Goal: Task Accomplishment & Management: Use online tool/utility

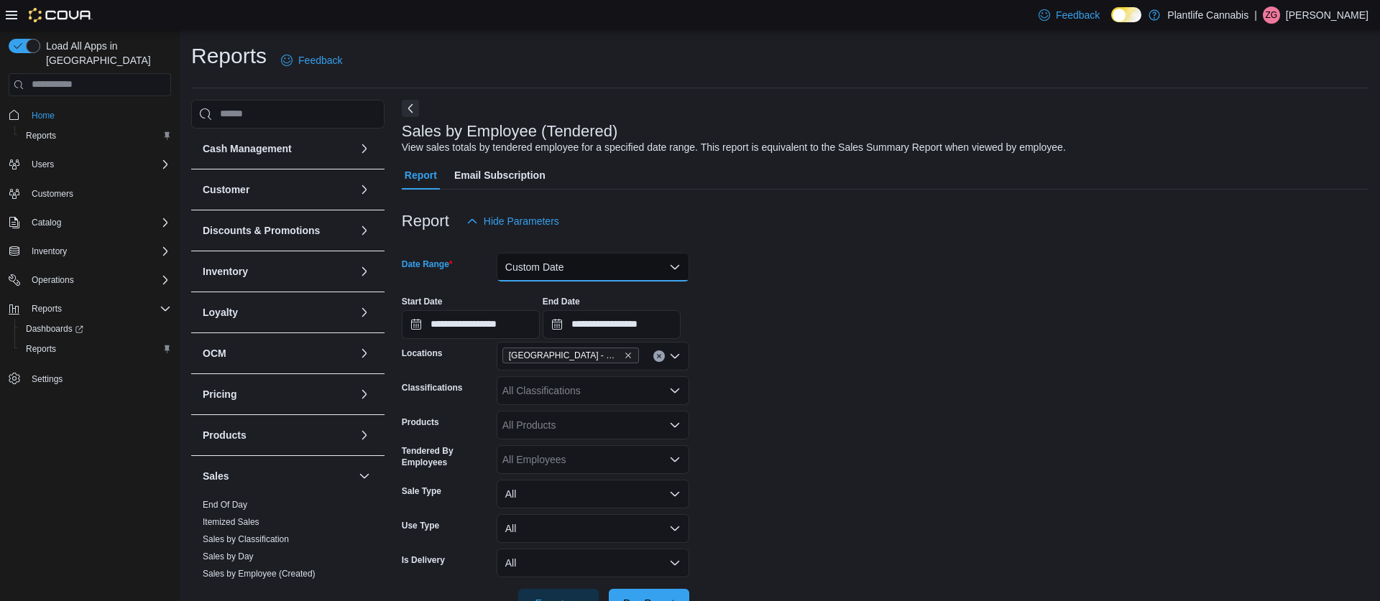
click at [594, 273] on button "Custom Date" at bounding box center [593, 267] width 193 height 29
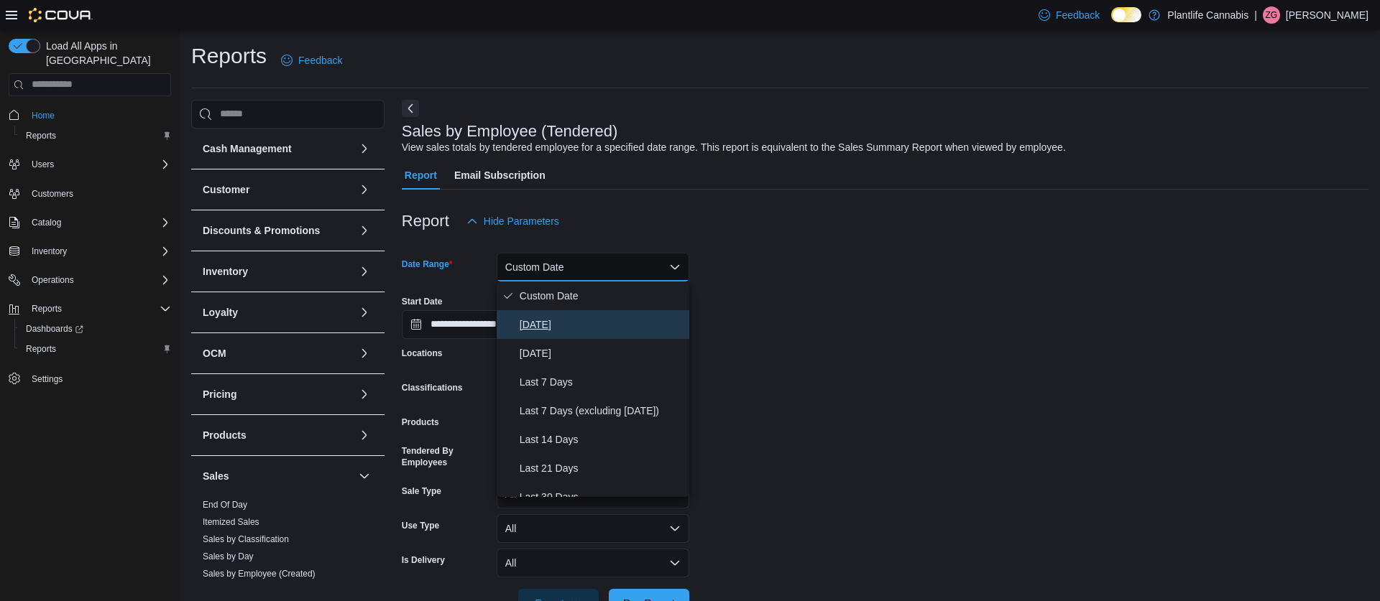
click at [576, 326] on span "[DATE]" at bounding box center [601, 324] width 164 height 17
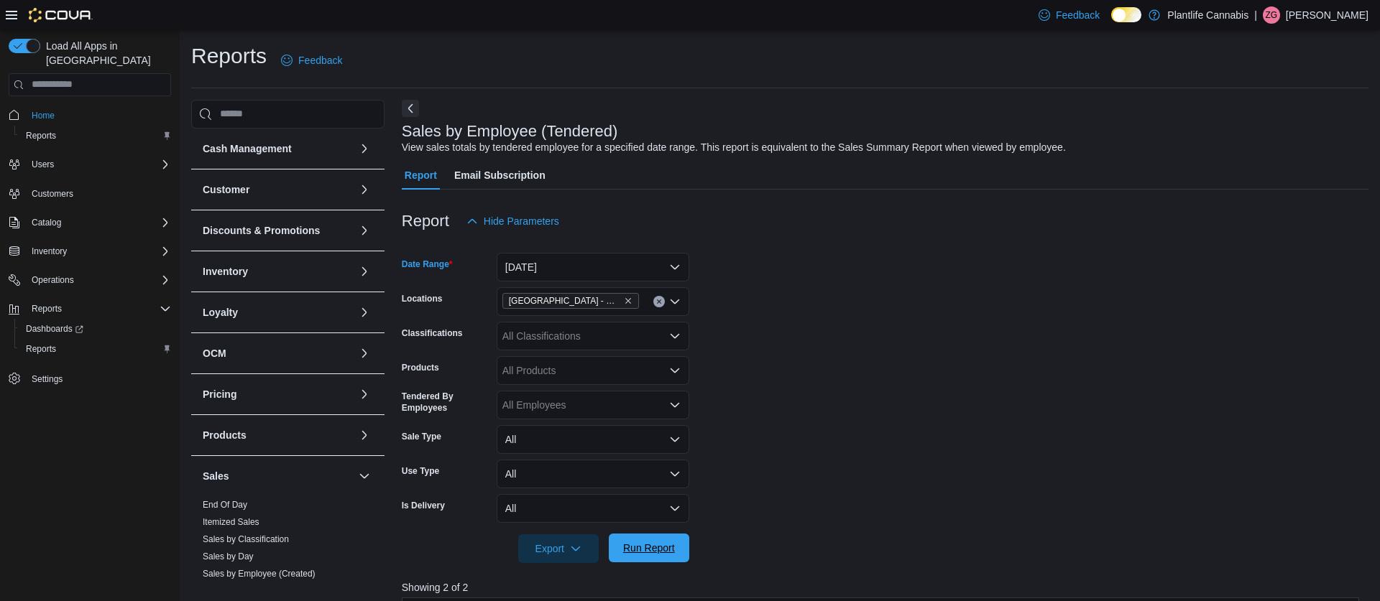
click at [661, 555] on span "Run Report" at bounding box center [648, 548] width 63 height 29
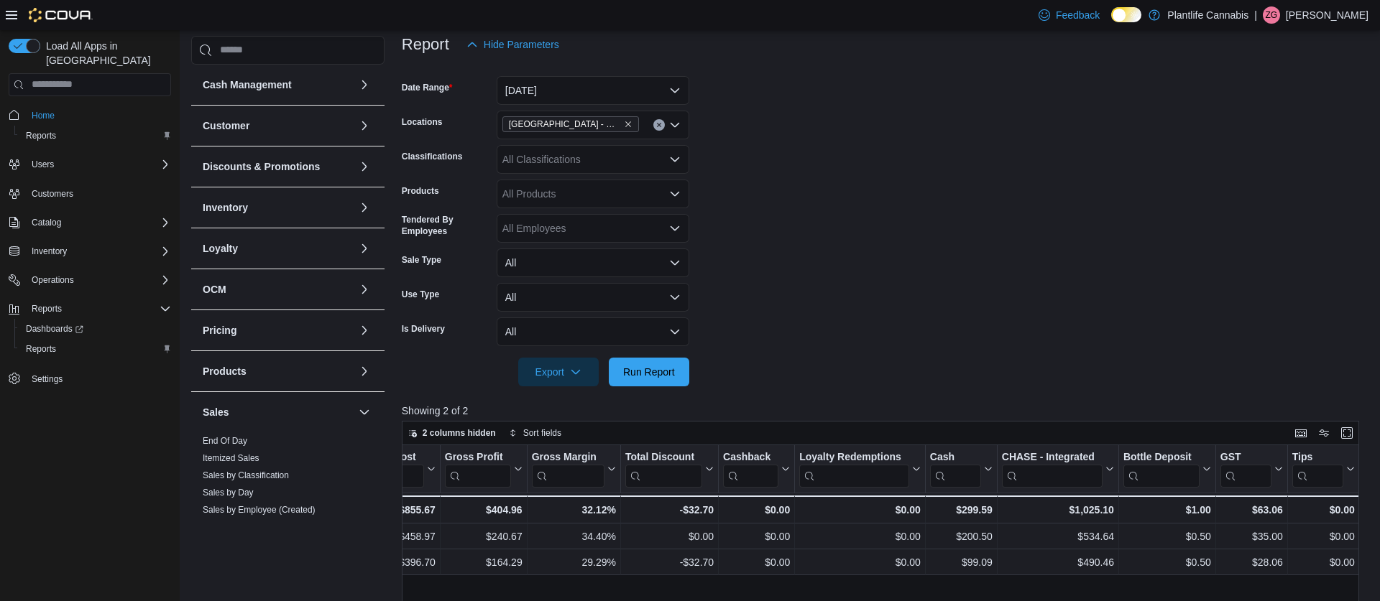
scroll to position [0, 1204]
click at [660, 379] on span "Run Report" at bounding box center [648, 371] width 63 height 29
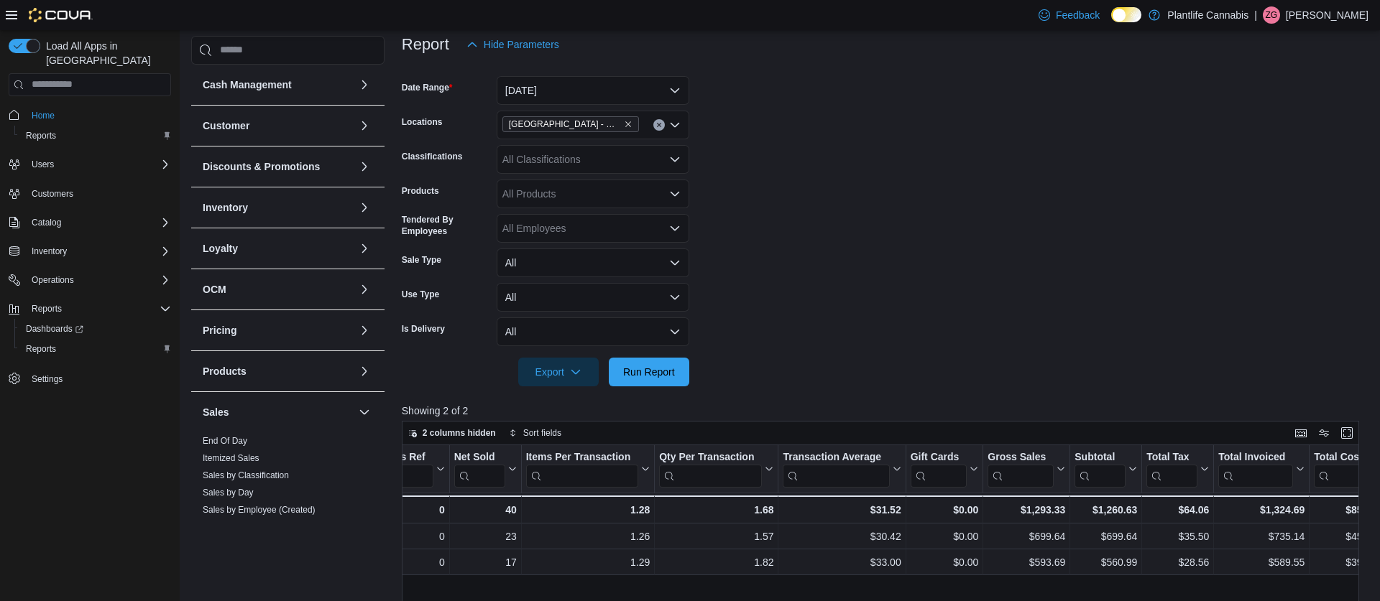
scroll to position [0, 259]
drag, startPoint x: 659, startPoint y: 369, endPoint x: 1066, endPoint y: 574, distance: 456.3
click at [659, 369] on span "Run Report" at bounding box center [649, 372] width 52 height 14
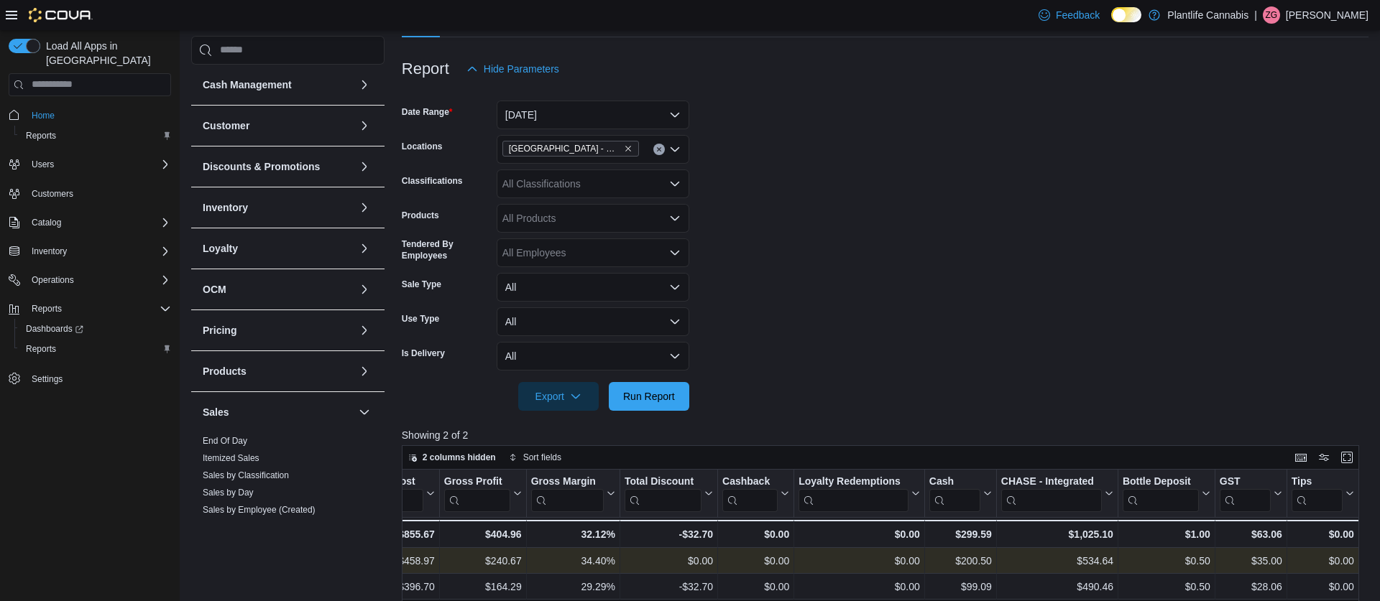
scroll to position [65, 0]
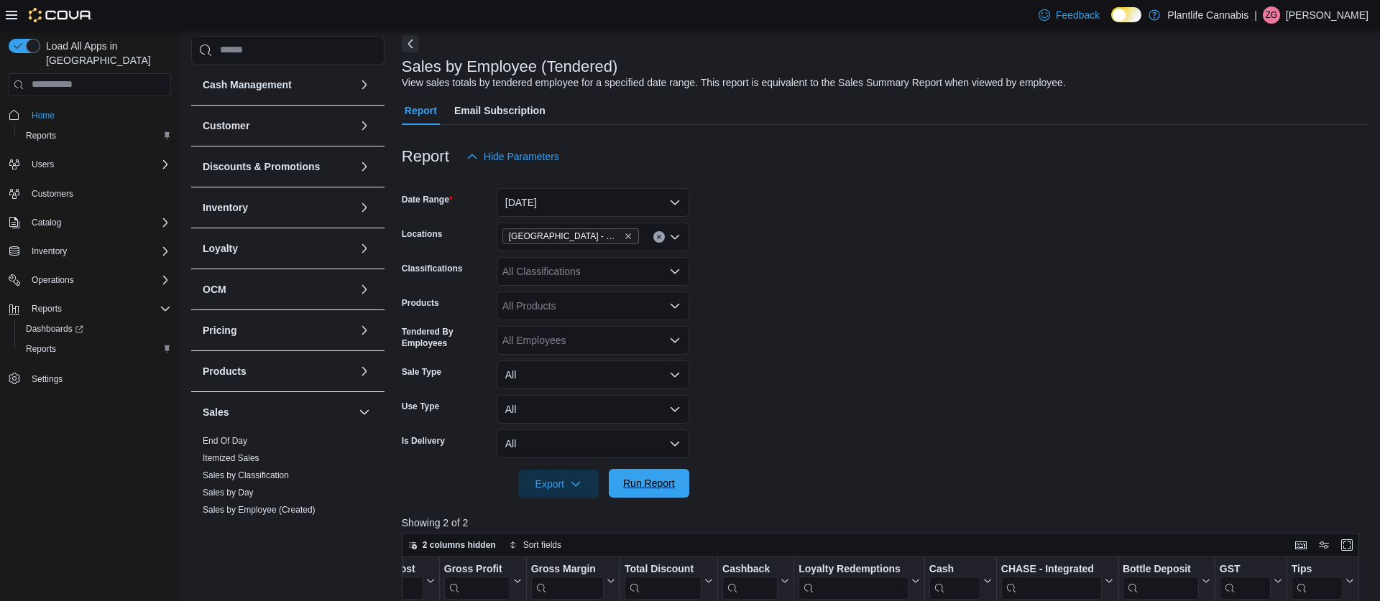
click at [667, 484] on span "Run Report" at bounding box center [649, 483] width 52 height 14
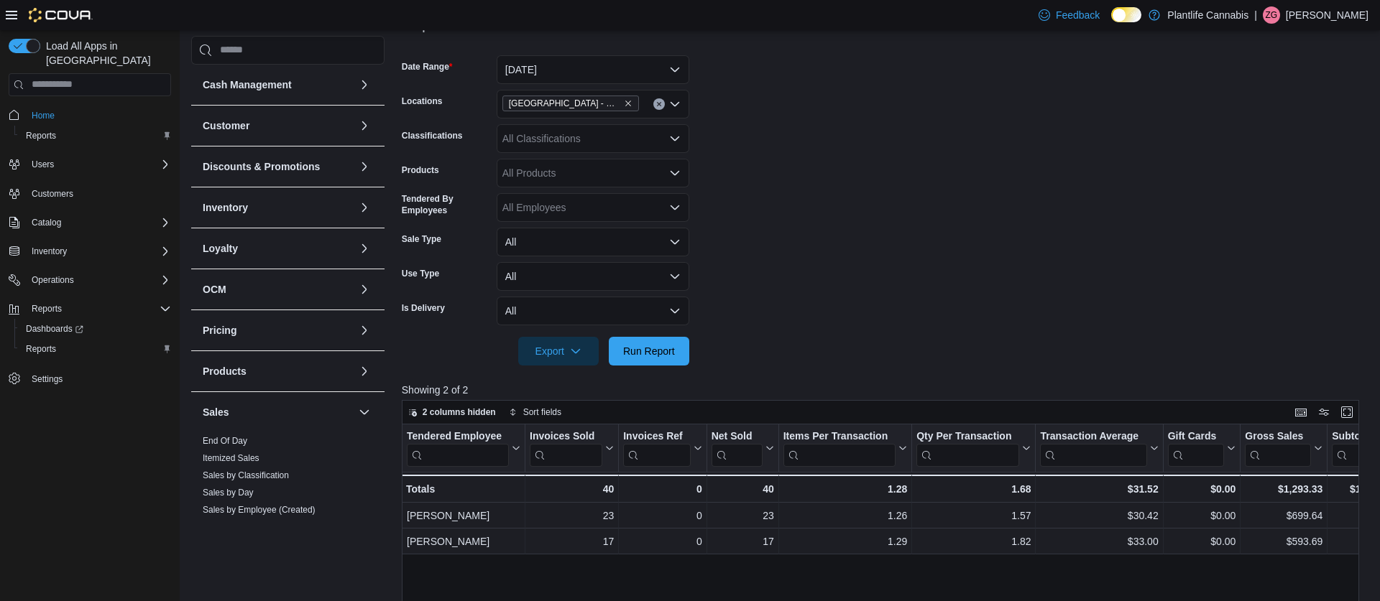
scroll to position [168, 0]
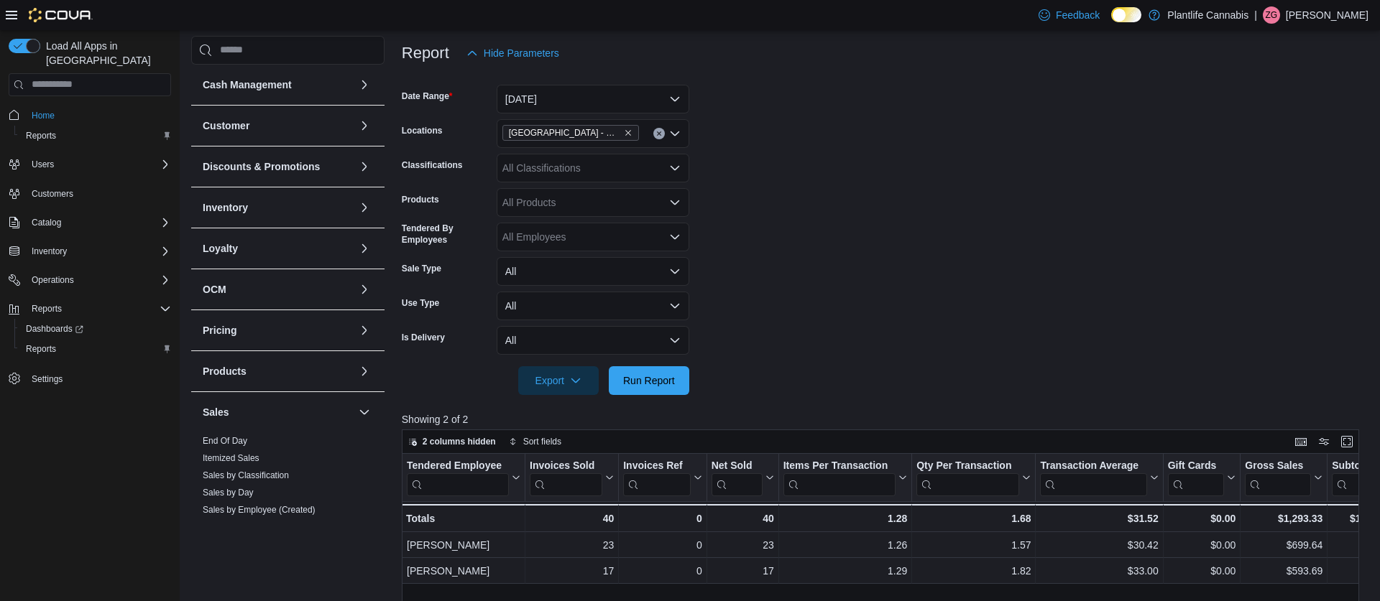
click at [568, 167] on div "All Classifications" at bounding box center [593, 168] width 193 height 29
type input "***"
click at [589, 190] on span "Accessory Group" at bounding box center [565, 192] width 77 height 14
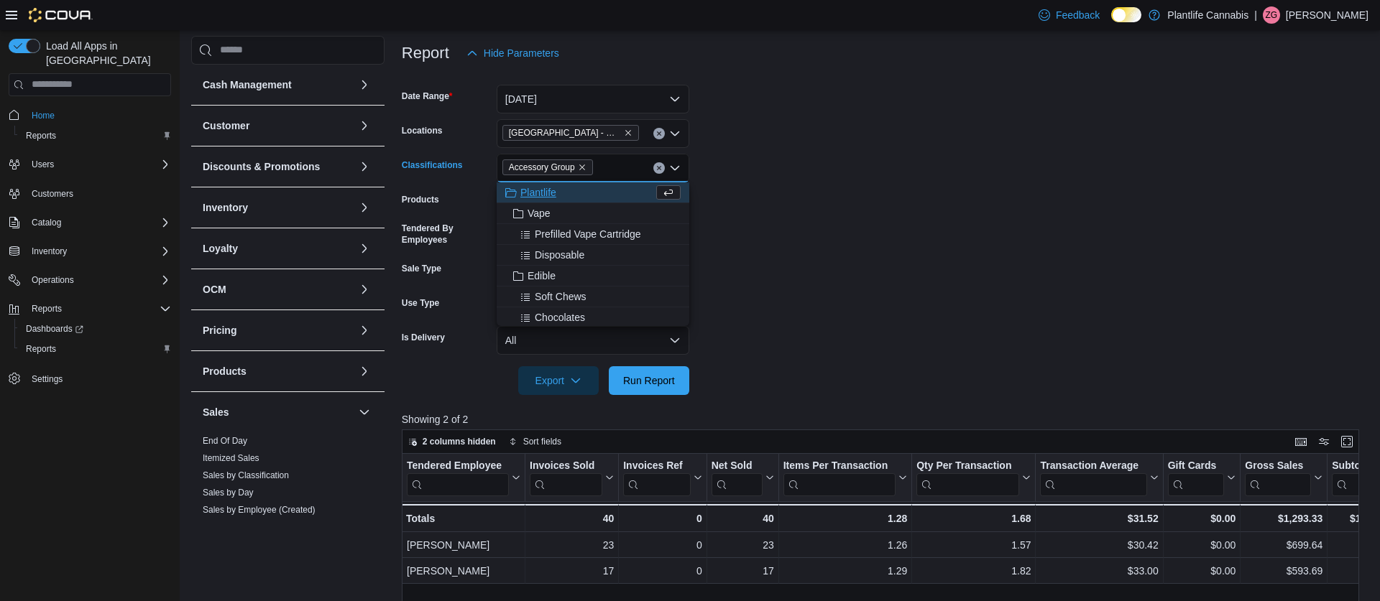
click at [863, 226] on form "Date Range [DATE] Locations [GEOGRAPHIC_DATA] - [GEOGRAPHIC_DATA] Classificatio…" at bounding box center [885, 232] width 966 height 328
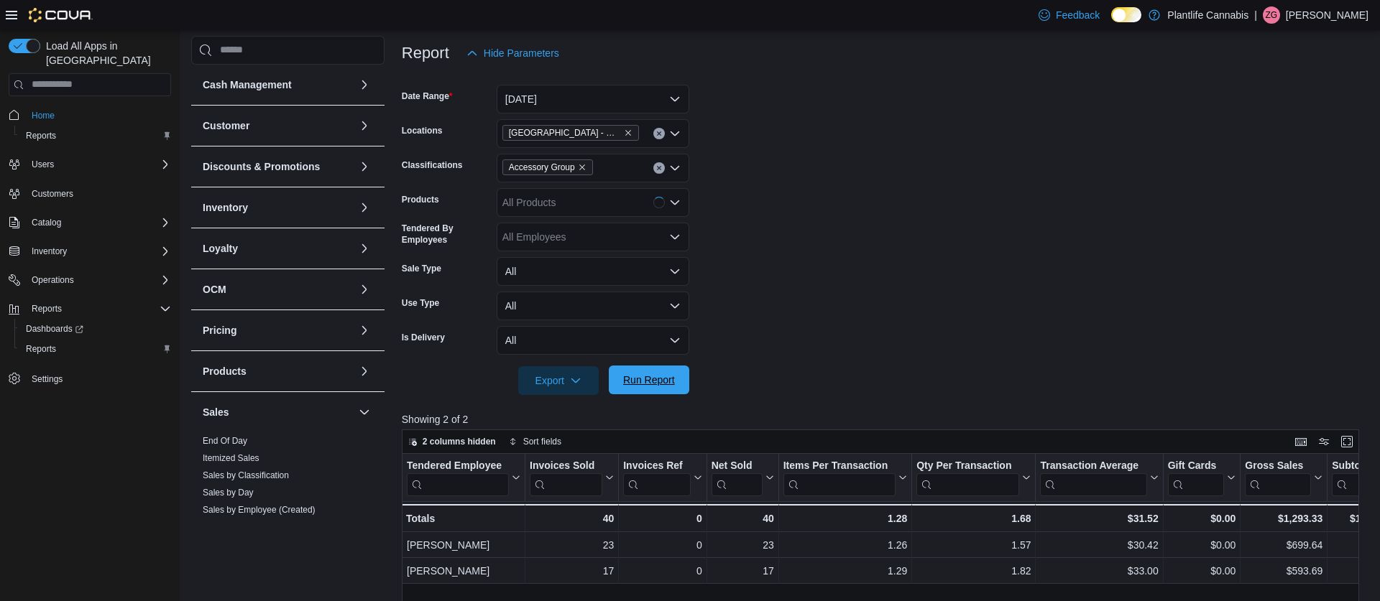
click at [673, 370] on span "Run Report" at bounding box center [648, 380] width 63 height 29
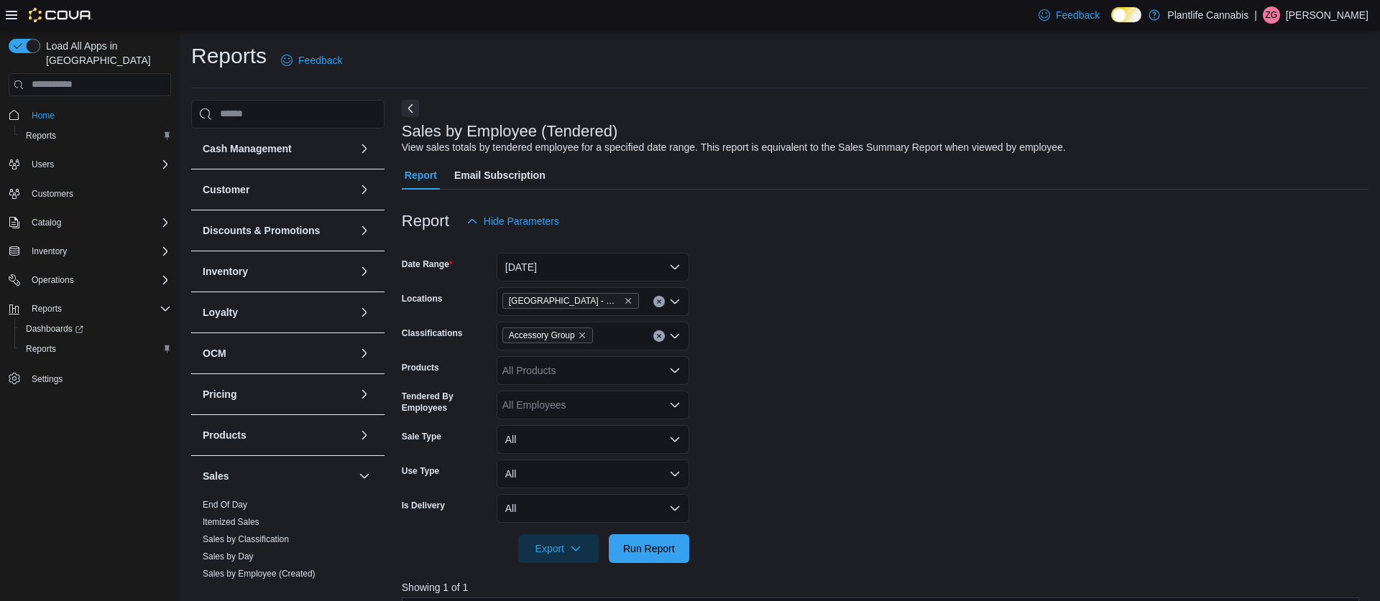
click at [660, 339] on button "Clear input" at bounding box center [658, 336] width 11 height 11
click at [643, 542] on span "Run Report" at bounding box center [649, 548] width 52 height 14
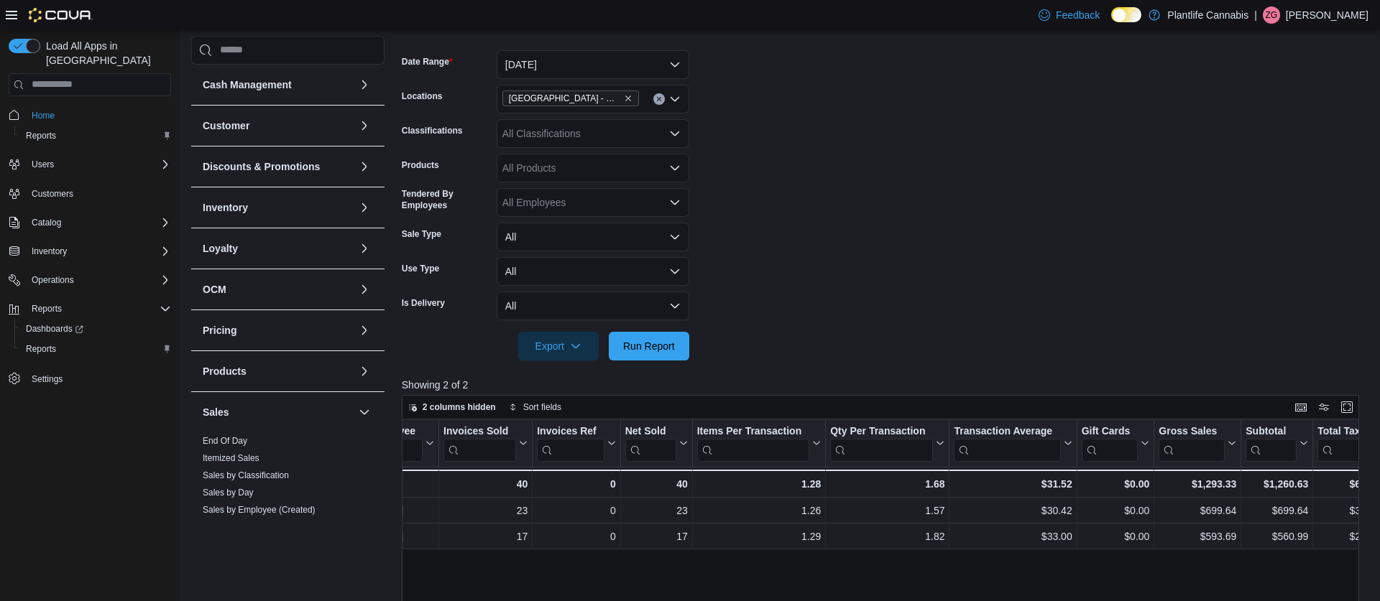
scroll to position [202, 0]
click at [629, 71] on button "[DATE]" at bounding box center [593, 65] width 193 height 29
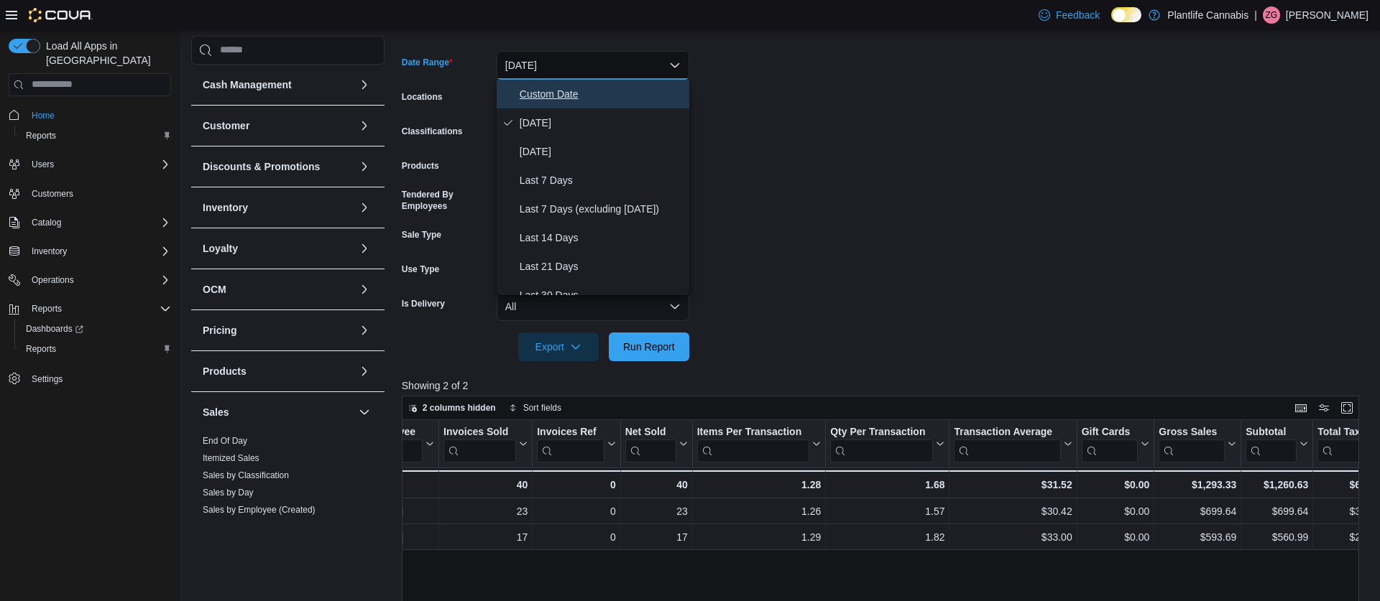
click at [586, 96] on span "Custom Date" at bounding box center [601, 94] width 164 height 17
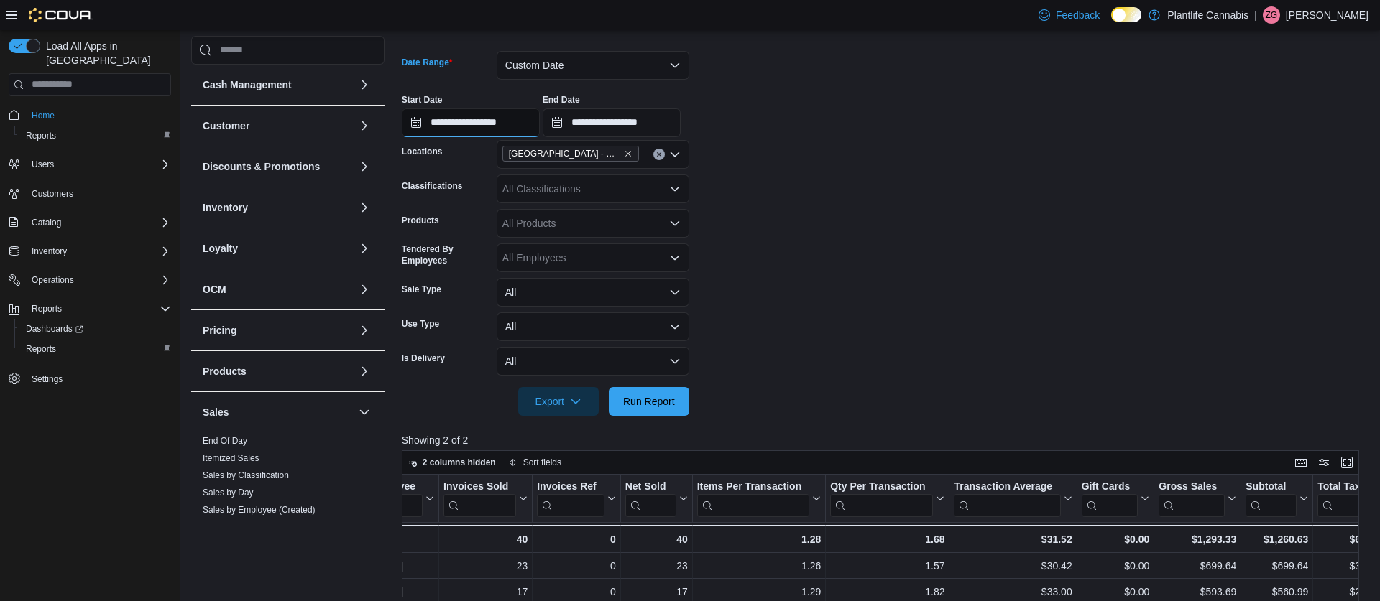
click at [509, 122] on input "**********" at bounding box center [471, 122] width 138 height 29
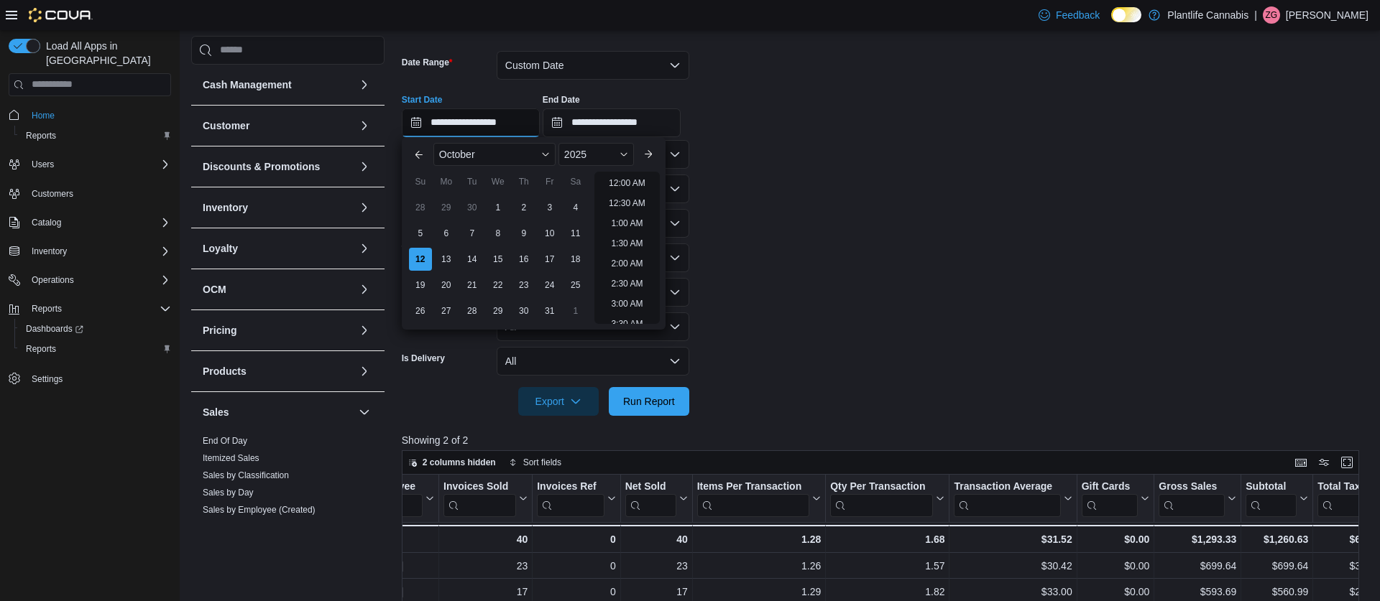
scroll to position [648, 0]
click at [634, 295] on li "7:00 PM" at bounding box center [627, 299] width 44 height 17
type input "**********"
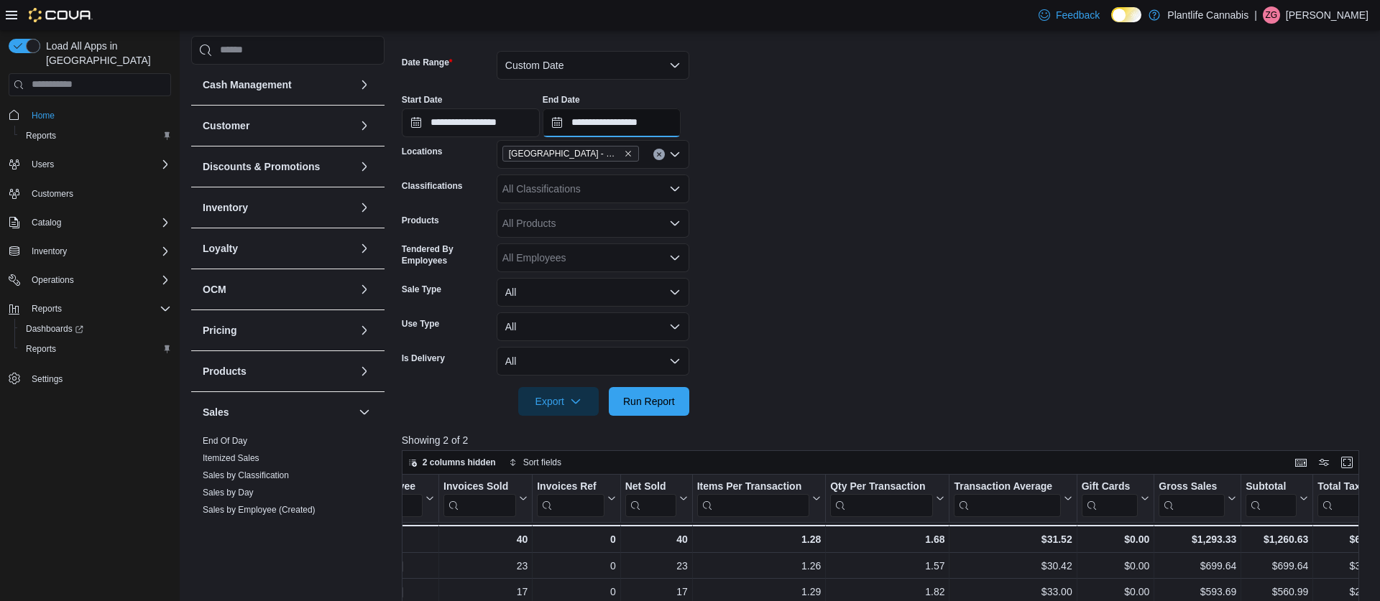
click at [650, 119] on input "**********" at bounding box center [611, 122] width 138 height 29
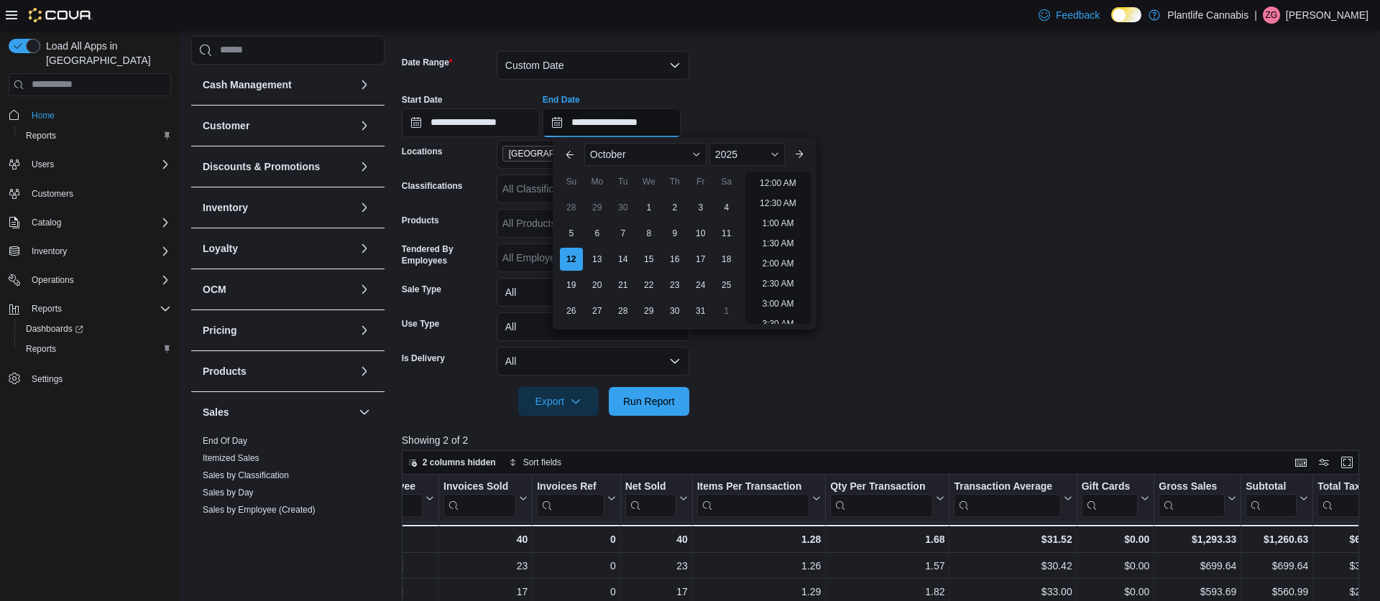
scroll to position [809, 0]
click at [776, 221] on li "9:00 PM" at bounding box center [778, 219] width 44 height 17
type input "**********"
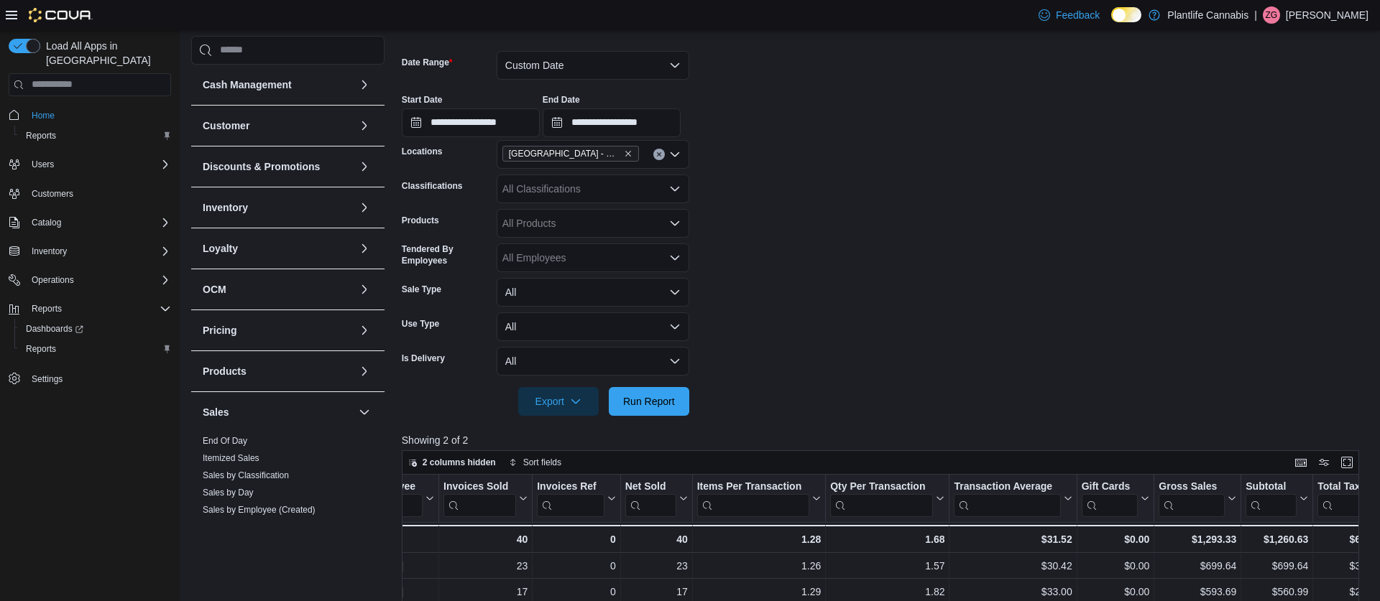
click at [853, 206] on form "**********" at bounding box center [885, 225] width 966 height 382
click at [642, 400] on span "Run Report" at bounding box center [649, 401] width 52 height 14
